Goal: Information Seeking & Learning: Learn about a topic

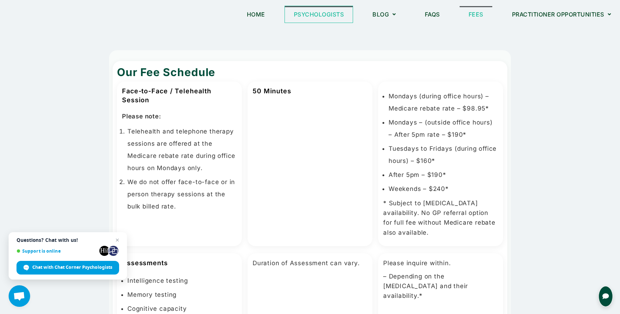
click at [338, 15] on link "Psychologists" at bounding box center [319, 14] width 68 height 17
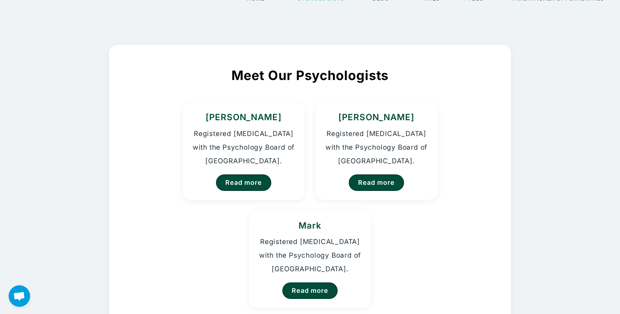
scroll to position [17, 0]
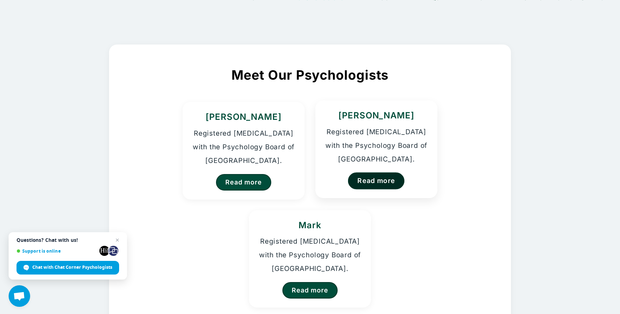
click at [389, 182] on link "Read more" at bounding box center [376, 180] width 57 height 17
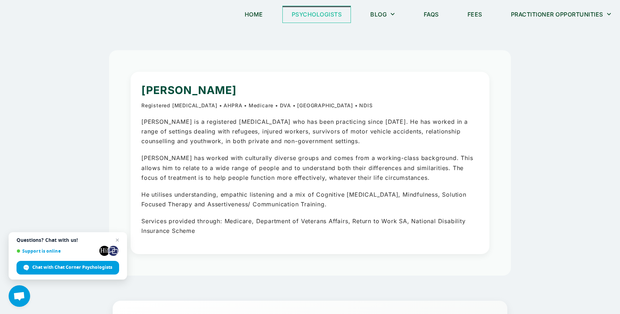
click at [332, 17] on link "Psychologists" at bounding box center [317, 14] width 68 height 17
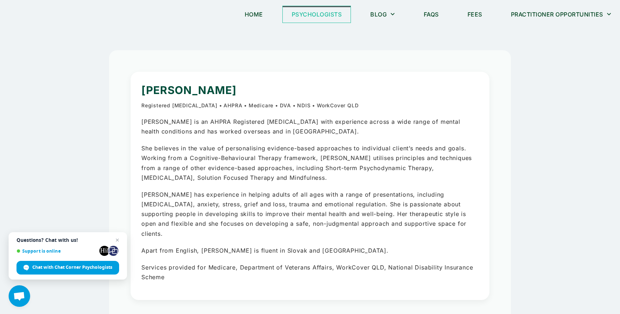
click at [308, 11] on link "Psychologists" at bounding box center [317, 14] width 68 height 17
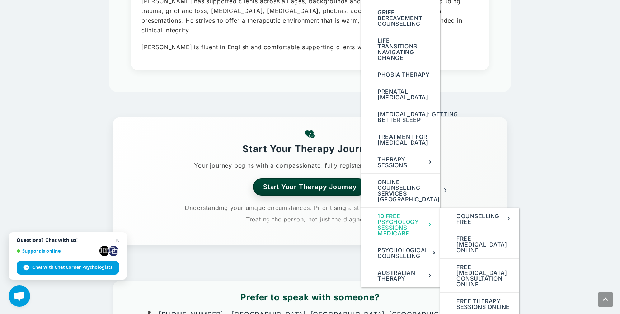
scroll to position [250, 0]
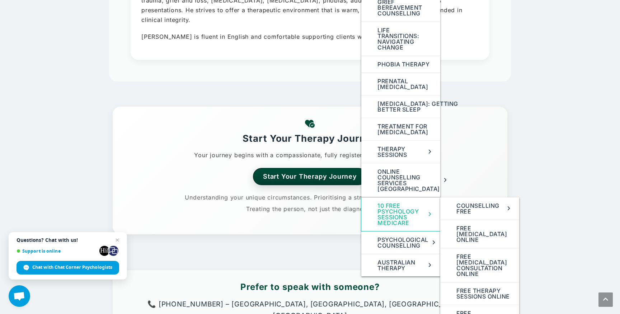
click at [393, 231] on link "10 Free Psychology Sessions Medicare" at bounding box center [400, 214] width 79 height 34
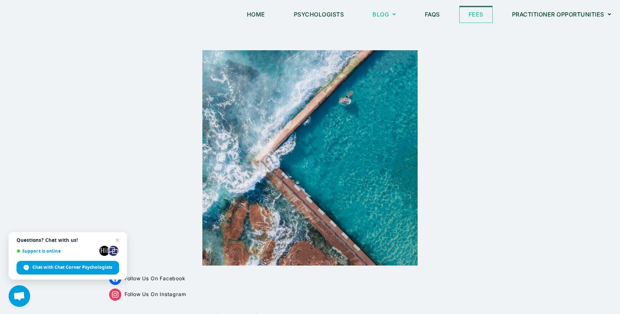
click at [469, 15] on link "Fees" at bounding box center [476, 14] width 33 height 17
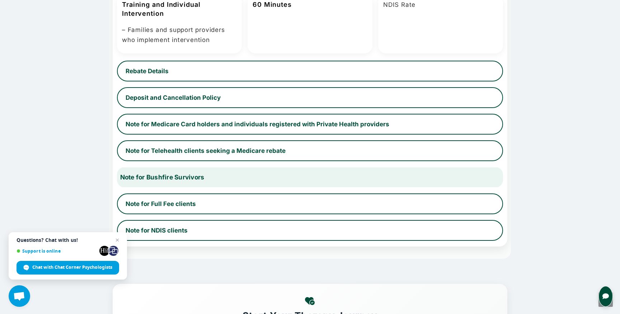
scroll to position [470, 0]
